Goal: Browse casually: Explore the website without a specific task or goal

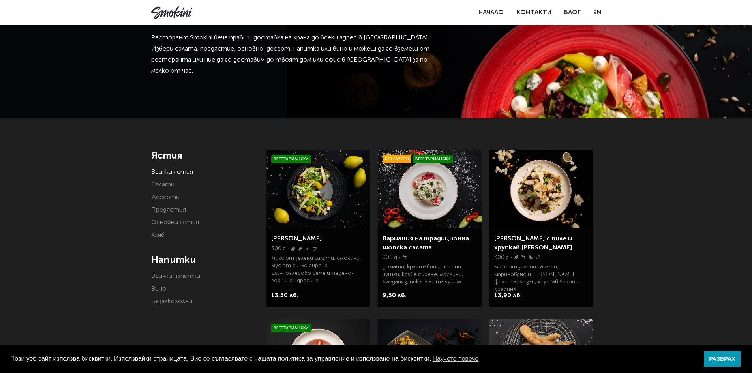
scroll to position [79, 0]
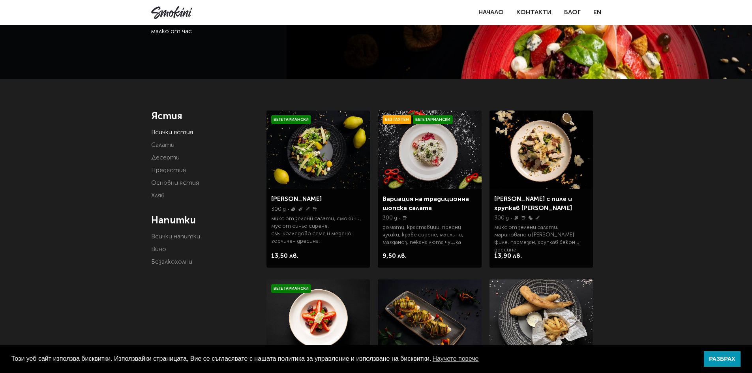
click at [438, 144] on img at bounding box center [429, 150] width 103 height 78
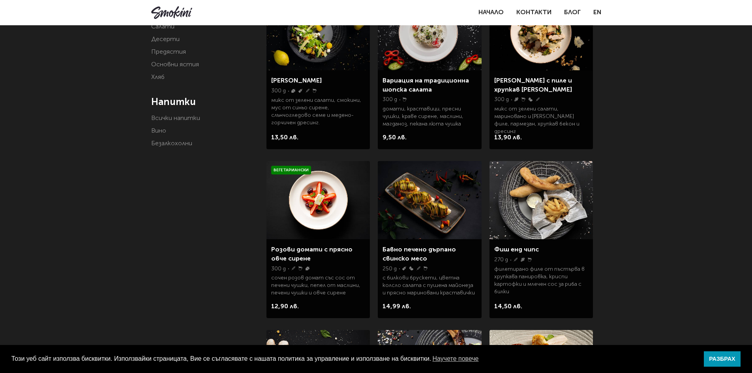
scroll to position [237, 0]
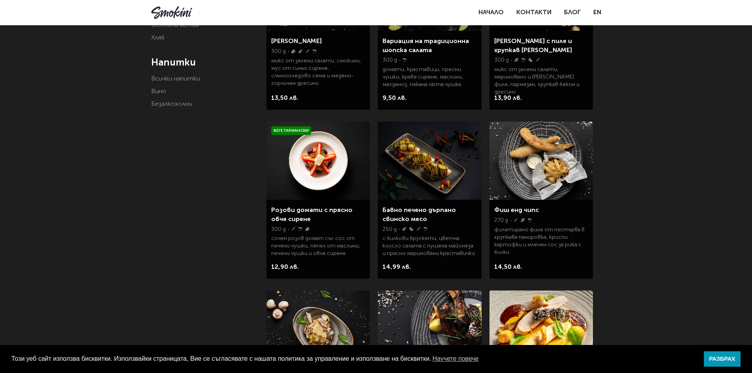
click at [433, 160] on img at bounding box center [429, 161] width 103 height 78
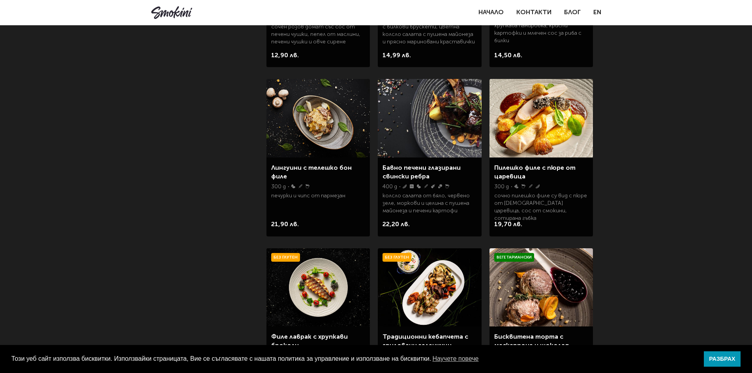
scroll to position [434, 0]
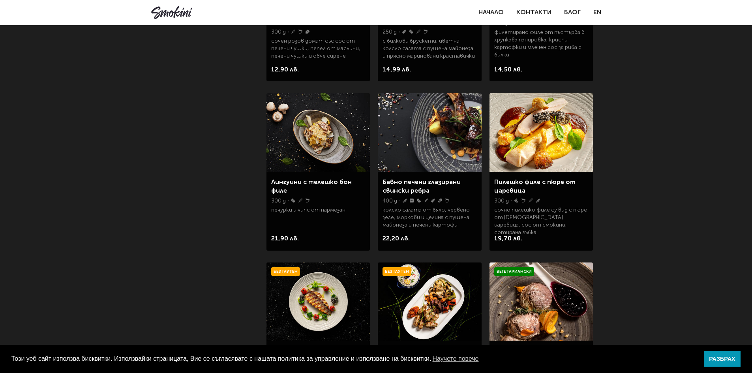
click at [320, 138] on img at bounding box center [318, 132] width 103 height 78
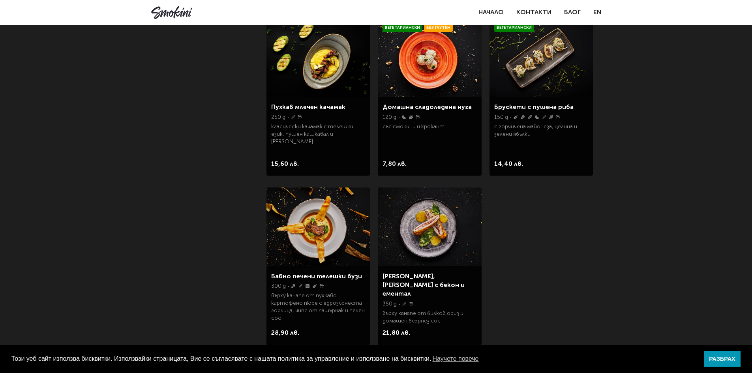
scroll to position [1224, 0]
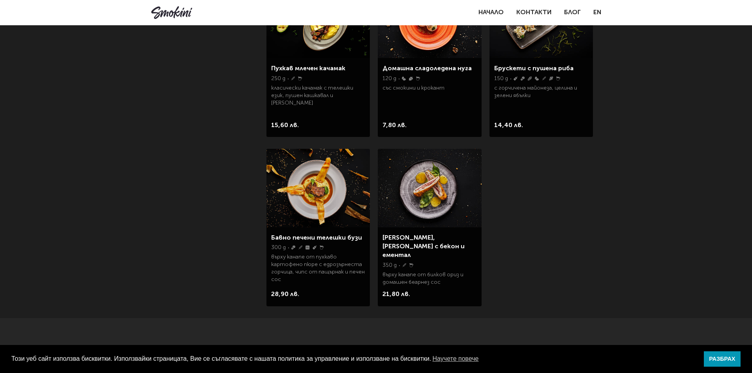
click at [316, 195] on img at bounding box center [318, 188] width 103 height 78
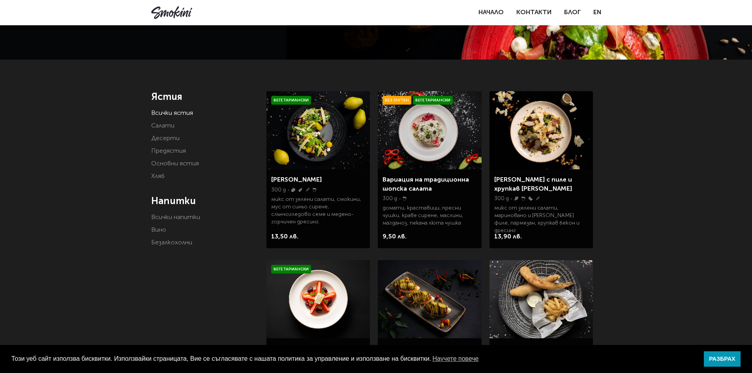
scroll to position [158, 0]
